Goal: Communication & Community: Answer question/provide support

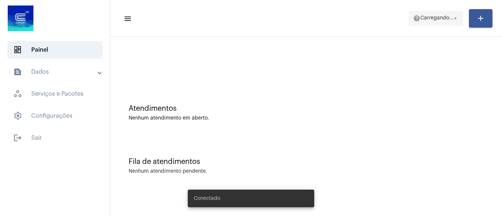
click at [448, 19] on span "Carregando..." at bounding box center [436, 18] width 33 height 5
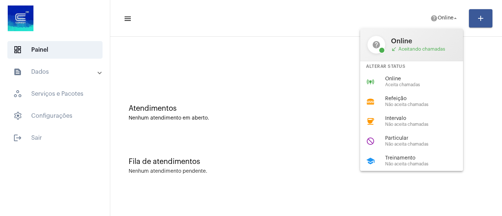
click at [307, 112] on div at bounding box center [251, 108] width 502 height 216
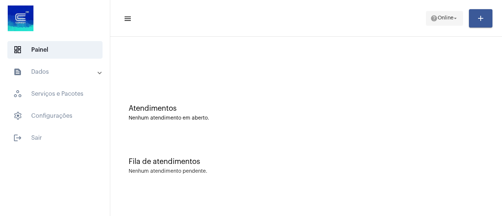
click at [430, 16] on mat-icon "help" at bounding box center [433, 18] width 7 height 7
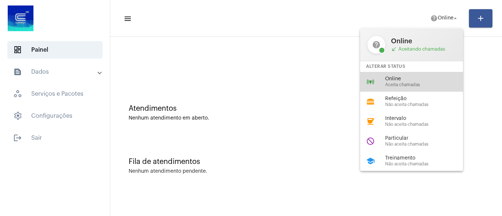
click at [422, 78] on span "Online" at bounding box center [427, 79] width 84 height 6
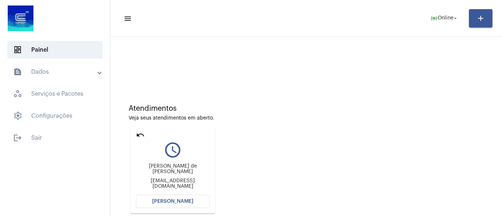
click at [162, 199] on button "[PERSON_NAME]" at bounding box center [172, 201] width 73 height 13
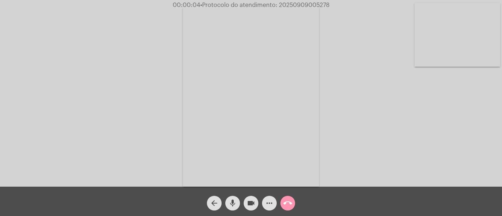
click at [387, 130] on div "Acessando Câmera e Microfone..." at bounding box center [251, 95] width 501 height 187
click at [234, 202] on mat-icon "mic" at bounding box center [232, 203] width 9 height 9
click at [234, 198] on span "mic_off" at bounding box center [232, 203] width 9 height 15
click at [266, 204] on mat-icon "more_horiz" at bounding box center [269, 203] width 9 height 9
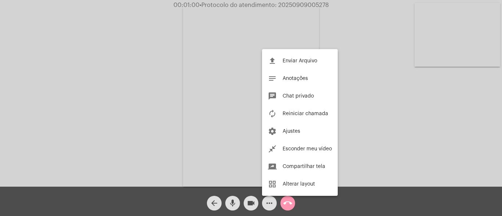
click at [131, 97] on div at bounding box center [251, 108] width 502 height 216
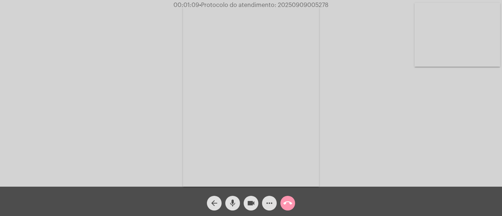
click at [232, 203] on mat-icon "mic" at bounding box center [232, 203] width 9 height 9
drag, startPoint x: 419, startPoint y: 119, endPoint x: 284, endPoint y: 164, distance: 142.9
click at [419, 119] on div "Acessando Câmera e Microfone..." at bounding box center [251, 95] width 501 height 187
click at [232, 205] on mat-icon "mic_off" at bounding box center [232, 203] width 9 height 9
click at [233, 202] on mat-icon "mic" at bounding box center [232, 203] width 9 height 9
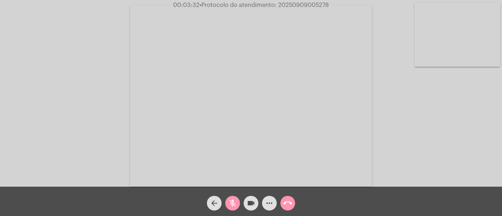
click at [395, 131] on div "Acessando Câmera e Microfone..." at bounding box center [251, 95] width 501 height 187
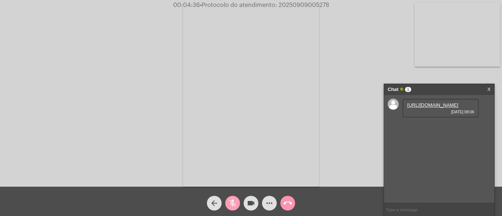
click at [231, 201] on mat-icon "mic_off" at bounding box center [232, 203] width 9 height 9
click at [426, 108] on link "[URL][DOMAIN_NAME]" at bounding box center [432, 106] width 51 height 6
click at [233, 206] on mat-icon "mic" at bounding box center [232, 203] width 9 height 9
click at [250, 207] on mat-icon "videocam" at bounding box center [251, 203] width 9 height 9
click at [253, 203] on mat-icon "videocam_off" at bounding box center [251, 203] width 9 height 9
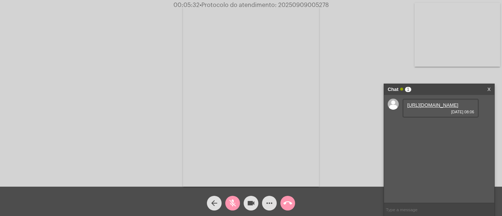
click at [233, 203] on mat-icon "mic_off" at bounding box center [232, 203] width 9 height 9
click at [230, 204] on mat-icon "mic" at bounding box center [232, 203] width 9 height 9
click at [236, 202] on mat-icon "mic_off" at bounding box center [232, 203] width 9 height 9
click at [233, 200] on mat-icon "mic" at bounding box center [232, 203] width 9 height 9
click at [422, 129] on link "[URL][DOMAIN_NAME]" at bounding box center [432, 126] width 51 height 6
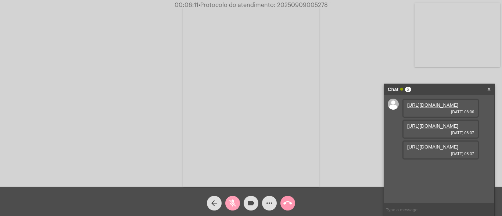
click at [232, 200] on mat-icon "mic_off" at bounding box center [232, 203] width 9 height 9
click at [233, 198] on span "mic" at bounding box center [232, 203] width 9 height 15
click at [251, 205] on mat-icon "videocam" at bounding box center [251, 203] width 9 height 9
click at [422, 150] on link "[URL][DOMAIN_NAME]" at bounding box center [432, 147] width 51 height 6
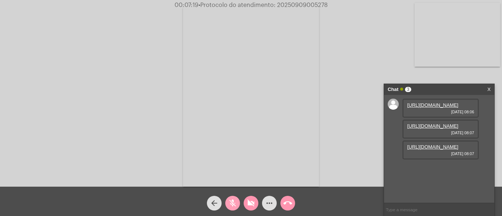
click at [231, 200] on mat-icon "mic_off" at bounding box center [232, 203] width 9 height 9
click at [249, 204] on mat-icon "videocam_off" at bounding box center [251, 203] width 9 height 9
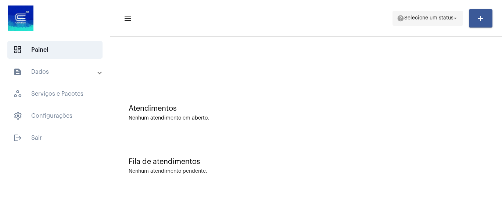
click at [426, 22] on span "help Selecione um status arrow_drop_down" at bounding box center [428, 17] width 62 height 13
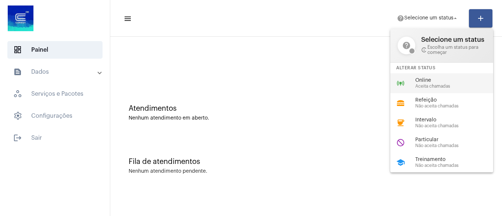
click at [418, 78] on span "Online" at bounding box center [457, 81] width 84 height 6
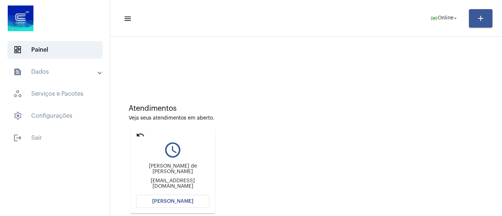
click at [171, 203] on span "[PERSON_NAME]" at bounding box center [172, 201] width 41 height 5
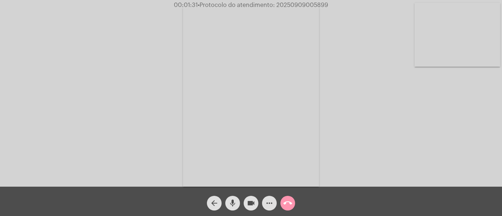
click at [293, 5] on span "• Protocolo do atendimento: 20250909005899" at bounding box center [263, 5] width 130 height 6
click at [293, 205] on button "call_end" at bounding box center [287, 203] width 15 height 15
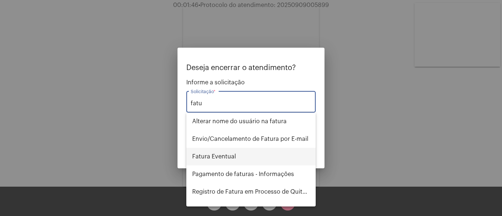
click at [236, 157] on span "Fatura Eventual" at bounding box center [251, 157] width 118 height 18
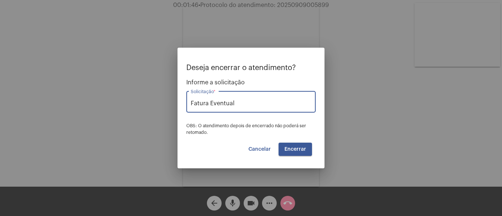
click at [288, 145] on button "Encerrar" at bounding box center [295, 149] width 33 height 13
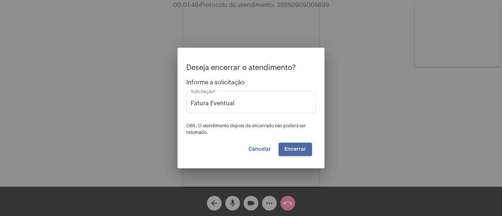
click at [292, 147] on span "Encerrar" at bounding box center [295, 149] width 22 height 5
click at [264, 151] on span "Cancelar" at bounding box center [259, 149] width 22 height 5
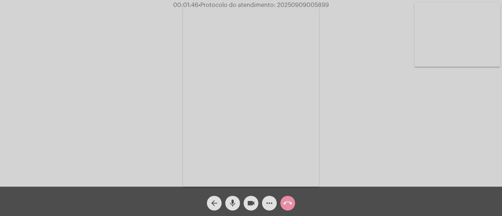
click at [214, 204] on mat-icon "arrow_back" at bounding box center [214, 203] width 9 height 9
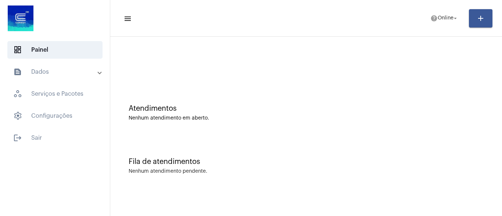
click at [441, 10] on mat-toolbar-row "menu help Online arrow_drop_down add" at bounding box center [306, 19] width 392 height 24
click at [442, 12] on span "help Online arrow_drop_down" at bounding box center [444, 17] width 28 height 13
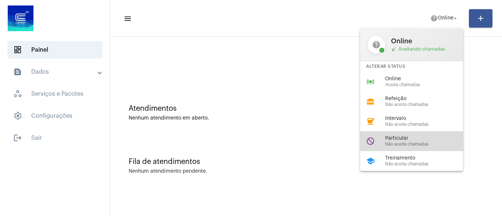
click at [393, 144] on span "Não aceita chamadas" at bounding box center [427, 144] width 84 height 5
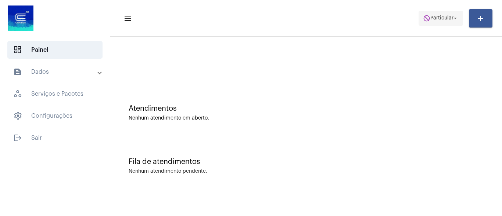
click at [441, 20] on span "Particular" at bounding box center [441, 18] width 23 height 5
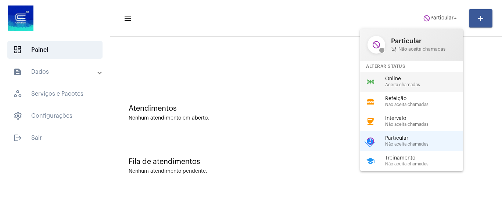
click at [428, 83] on span "Aceita chamadas" at bounding box center [427, 85] width 84 height 5
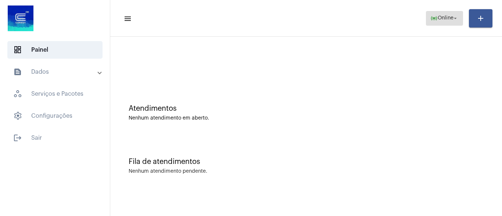
click at [452, 16] on mat-icon "arrow_drop_down" at bounding box center [455, 18] width 7 height 7
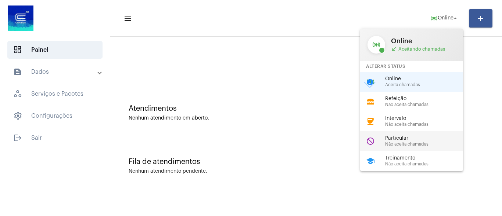
click at [407, 144] on span "Não aceita chamadas" at bounding box center [427, 144] width 84 height 5
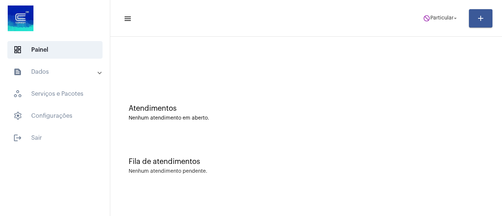
click at [424, 141] on div "Fila de atendimentos Nenhum atendimento pendente." at bounding box center [306, 162] width 384 height 53
click at [441, 10] on mat-toolbar-row "menu do_not_disturb Particular arrow_drop_down add" at bounding box center [306, 19] width 392 height 24
click at [441, 21] on span "do_not_disturb Particular arrow_drop_down" at bounding box center [441, 17] width 36 height 13
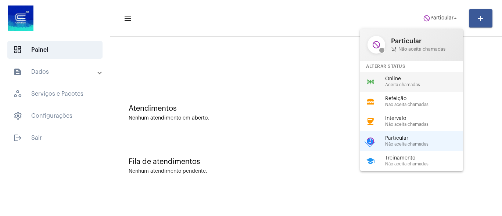
click at [417, 85] on span "Aceita chamadas" at bounding box center [427, 85] width 84 height 5
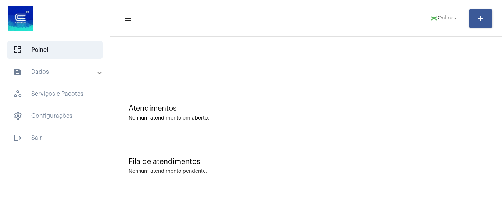
click at [430, 142] on div "Fila de atendimentos Nenhum atendimento pendente." at bounding box center [306, 162] width 384 height 53
